Goal: Task Accomplishment & Management: Manage account settings

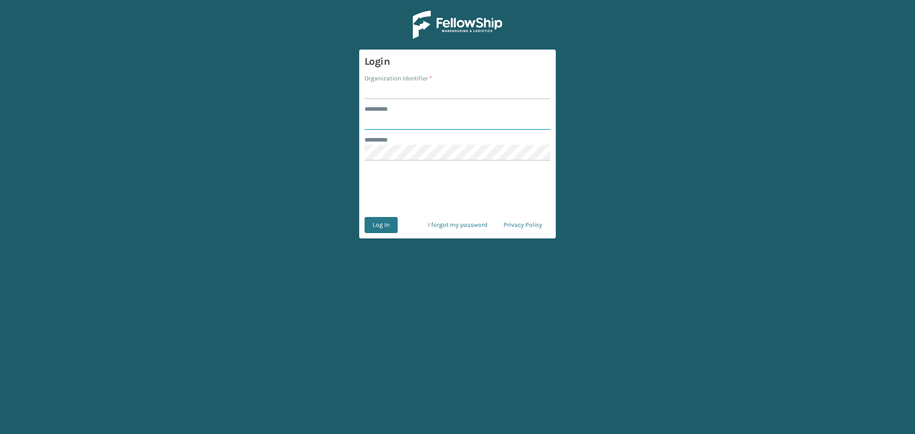
type input "******"
click at [385, 94] on input "Organization Identifier *" at bounding box center [458, 91] width 186 height 16
type input "LifeStyle"
click at [383, 228] on button "Log In" at bounding box center [381, 225] width 33 height 16
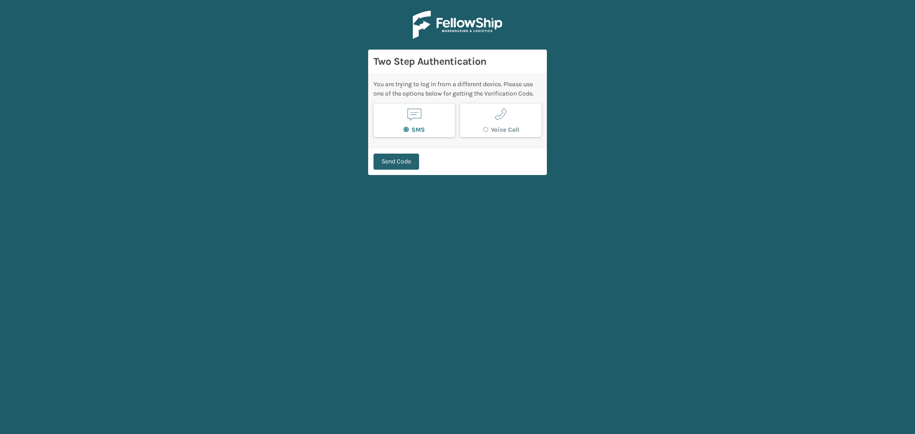
click at [397, 164] on button "Send Code" at bounding box center [397, 162] width 46 height 16
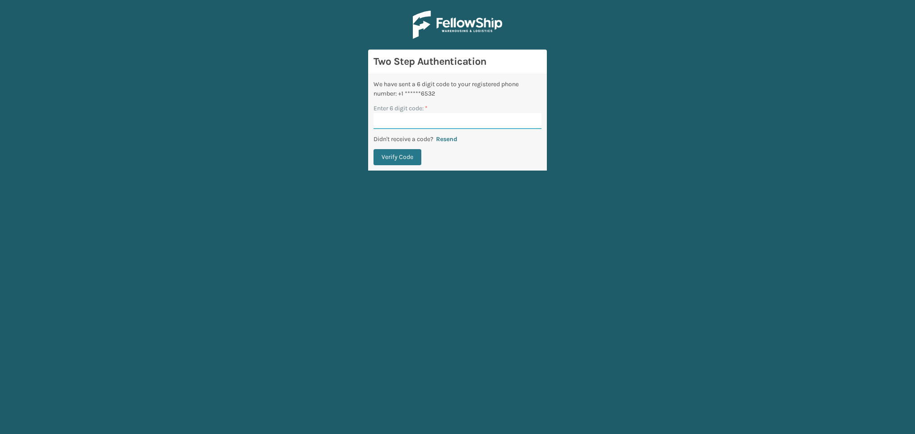
click at [409, 122] on input "Enter 6 digit code: *" at bounding box center [458, 121] width 168 height 16
paste input "751501"
type input "751501"
click at [394, 157] on button "Verify Code" at bounding box center [398, 157] width 48 height 16
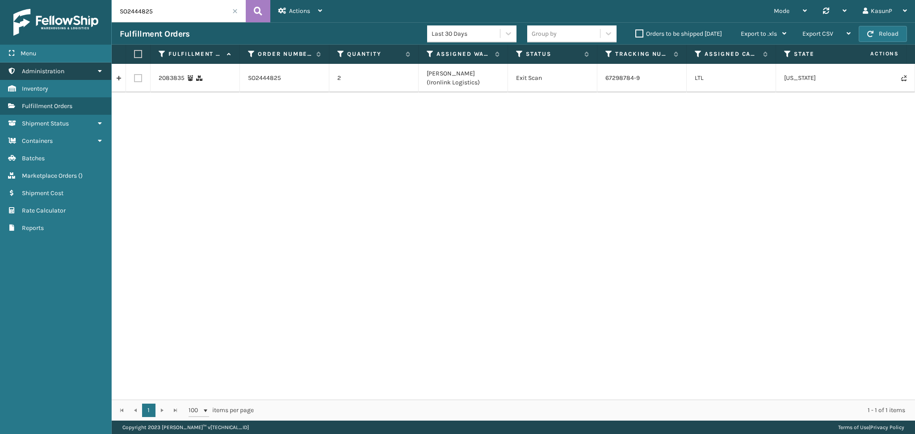
click at [99, 72] on icon at bounding box center [99, 71] width 7 height 6
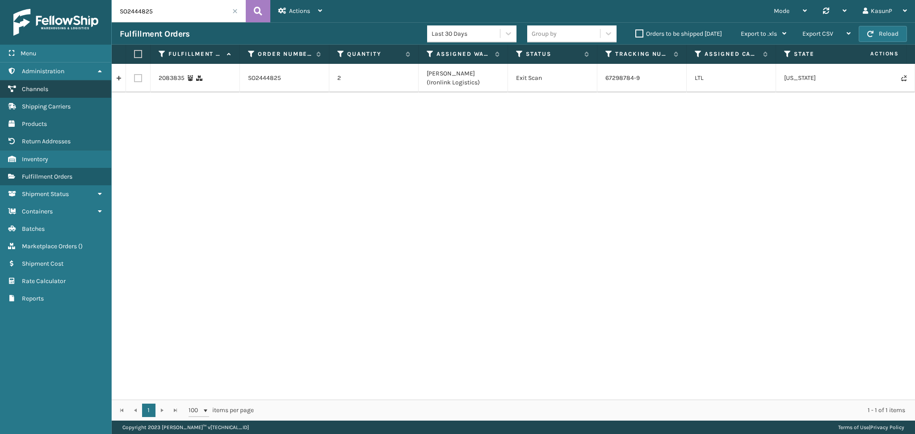
click at [48, 84] on link "Channels" at bounding box center [55, 88] width 111 height 17
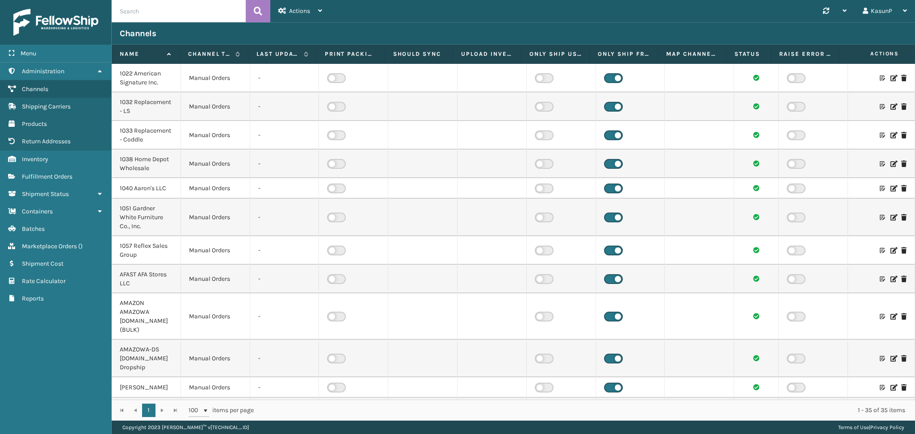
click at [891, 79] on icon at bounding box center [893, 78] width 5 height 6
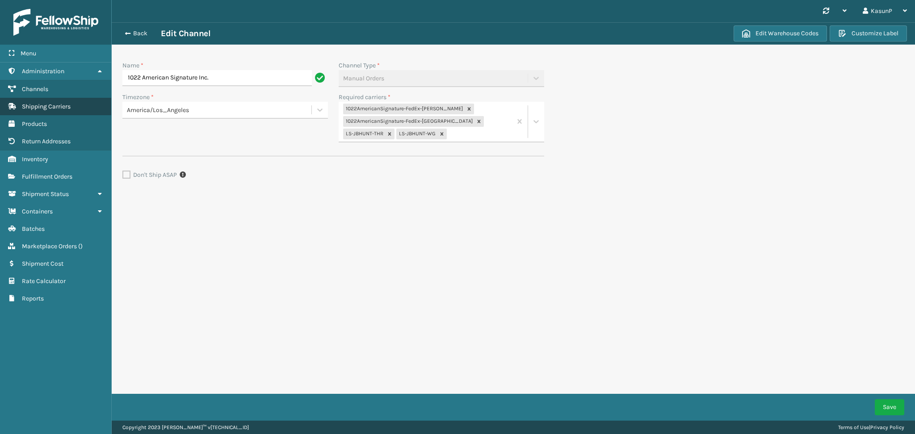
click at [50, 106] on span "Shipping Carriers" at bounding box center [46, 107] width 49 height 8
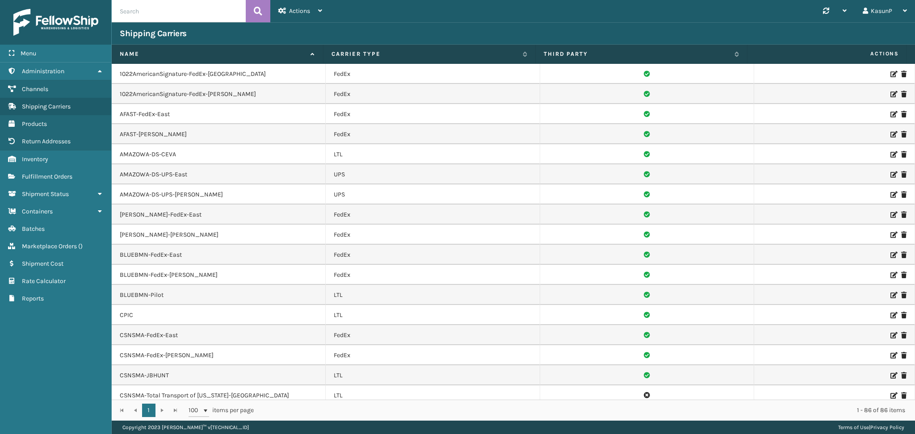
click at [891, 72] on icon at bounding box center [893, 74] width 5 height 6
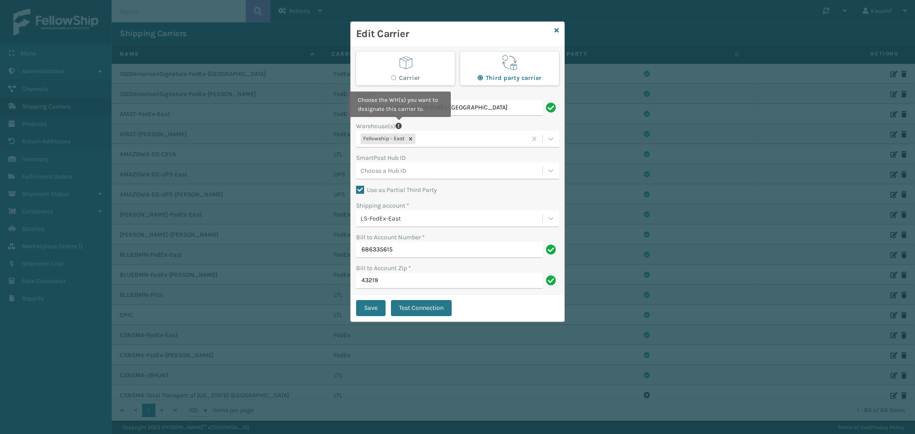
click at [399, 124] on icon at bounding box center [398, 126] width 6 height 9
click at [378, 125] on label "Warehouse(s)" at bounding box center [375, 126] width 39 height 9
click at [401, 123] on icon at bounding box center [398, 126] width 6 height 9
click at [556, 31] on icon at bounding box center [557, 30] width 4 height 6
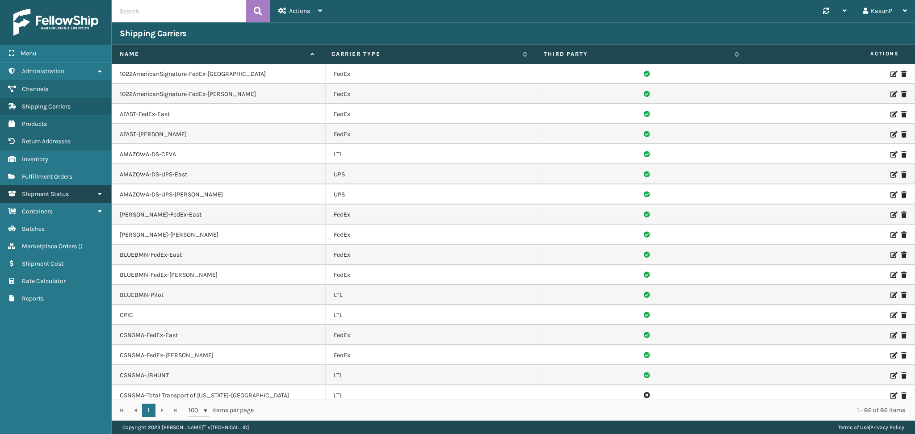
click at [93, 186] on link "Shipment Status" at bounding box center [55, 193] width 111 height 17
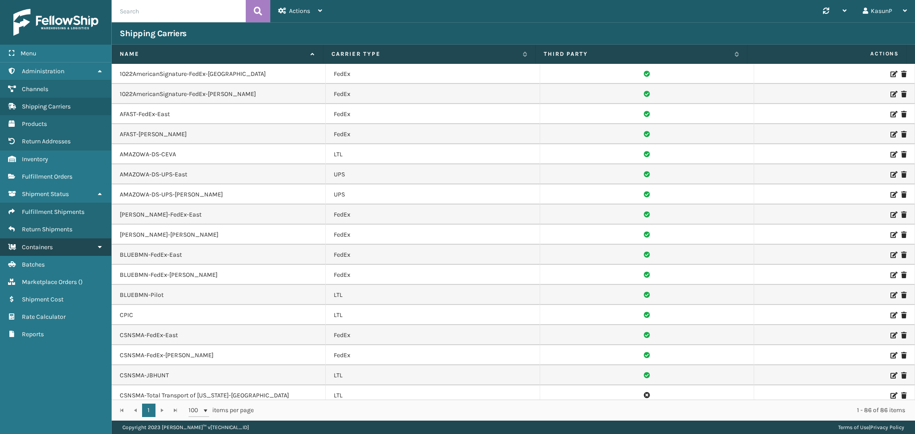
click at [96, 244] on icon at bounding box center [99, 247] width 7 height 6
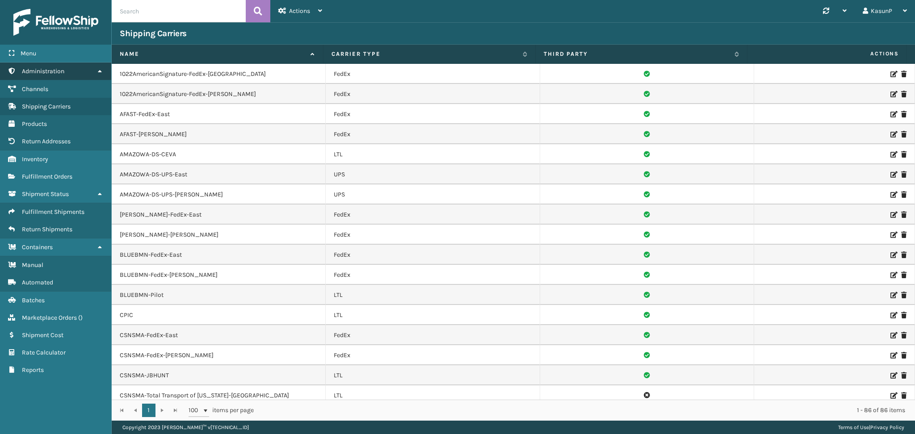
click at [53, 75] on link "Administration" at bounding box center [55, 71] width 111 height 17
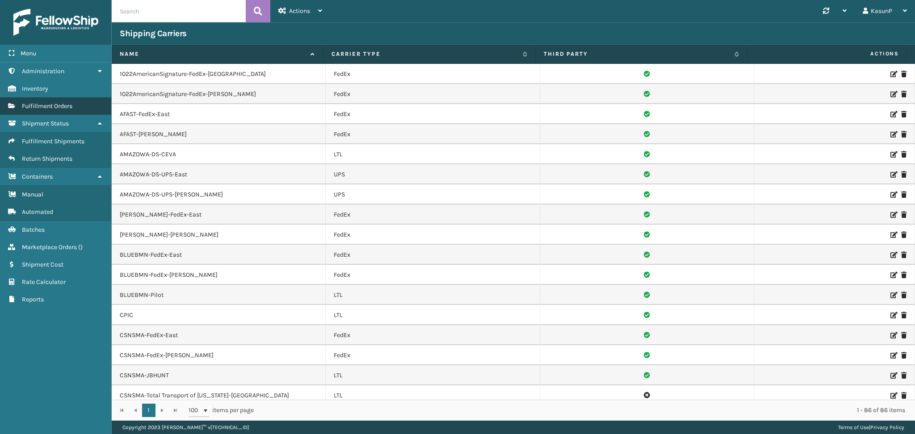
click at [54, 109] on link "Fulfillment Orders" at bounding box center [55, 105] width 111 height 17
